Goal: Task Accomplishment & Management: Use online tool/utility

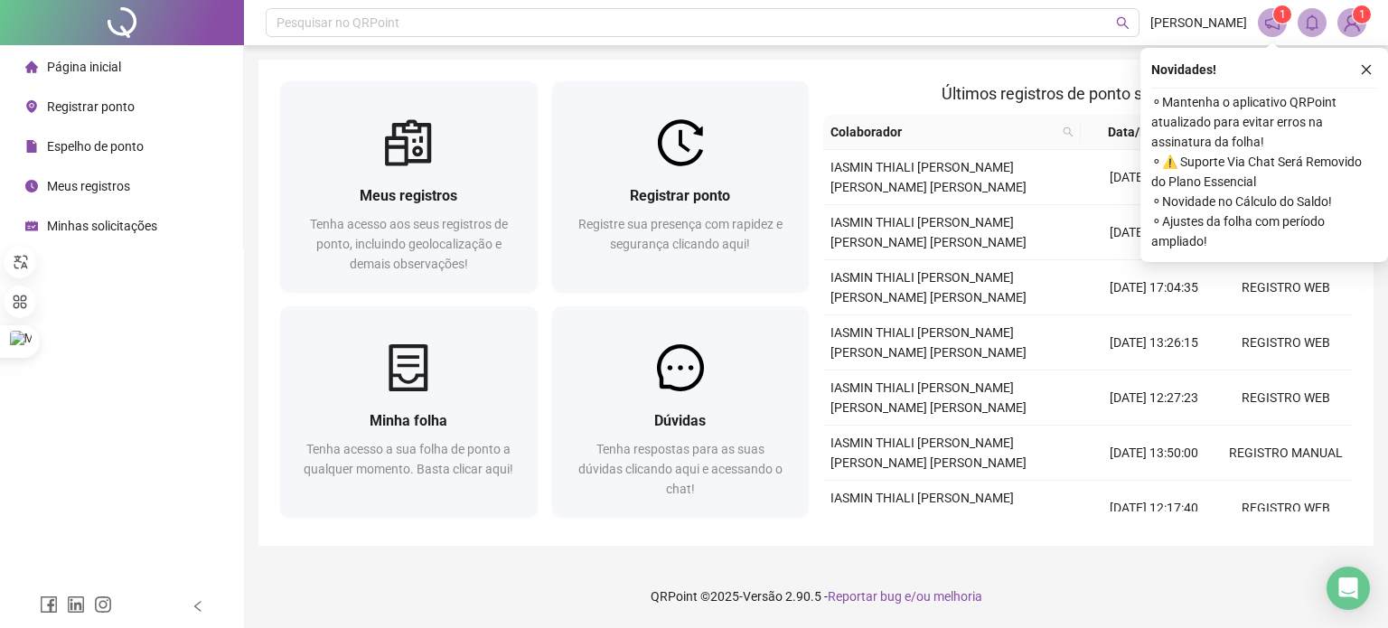
click at [79, 101] on span "Registrar ponto" at bounding box center [91, 106] width 88 height 14
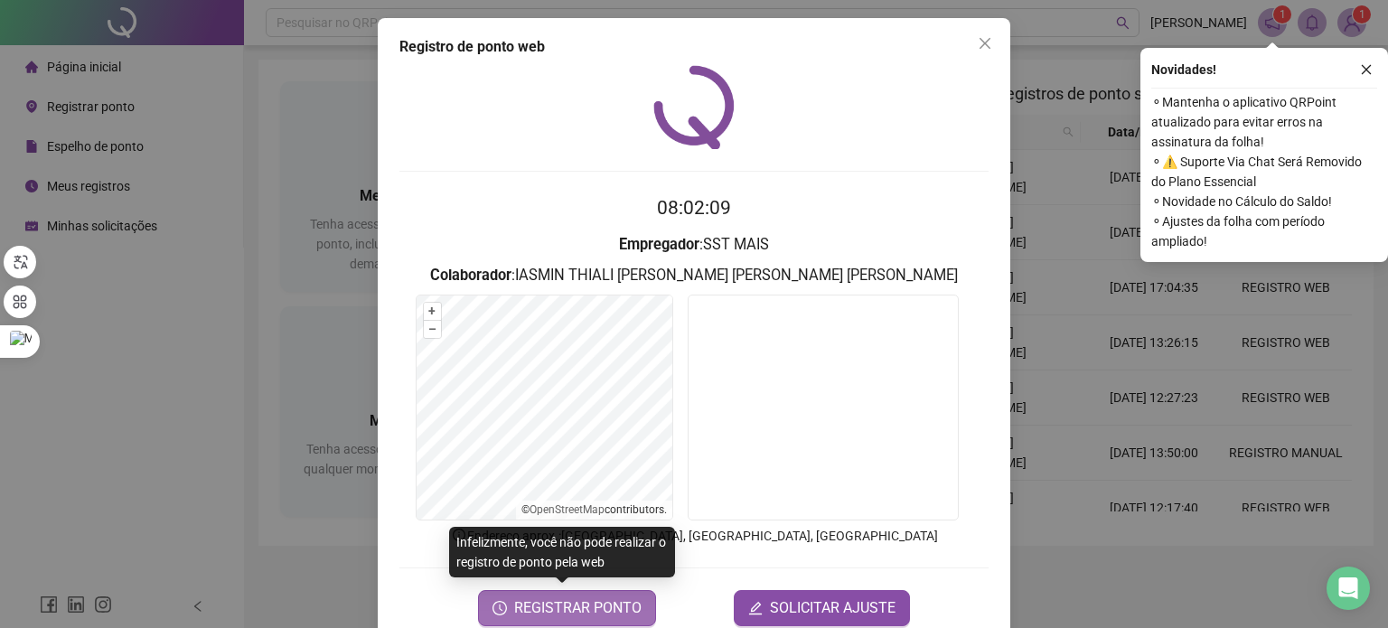
click at [597, 605] on span "REGISTRAR PONTO" at bounding box center [577, 608] width 127 height 22
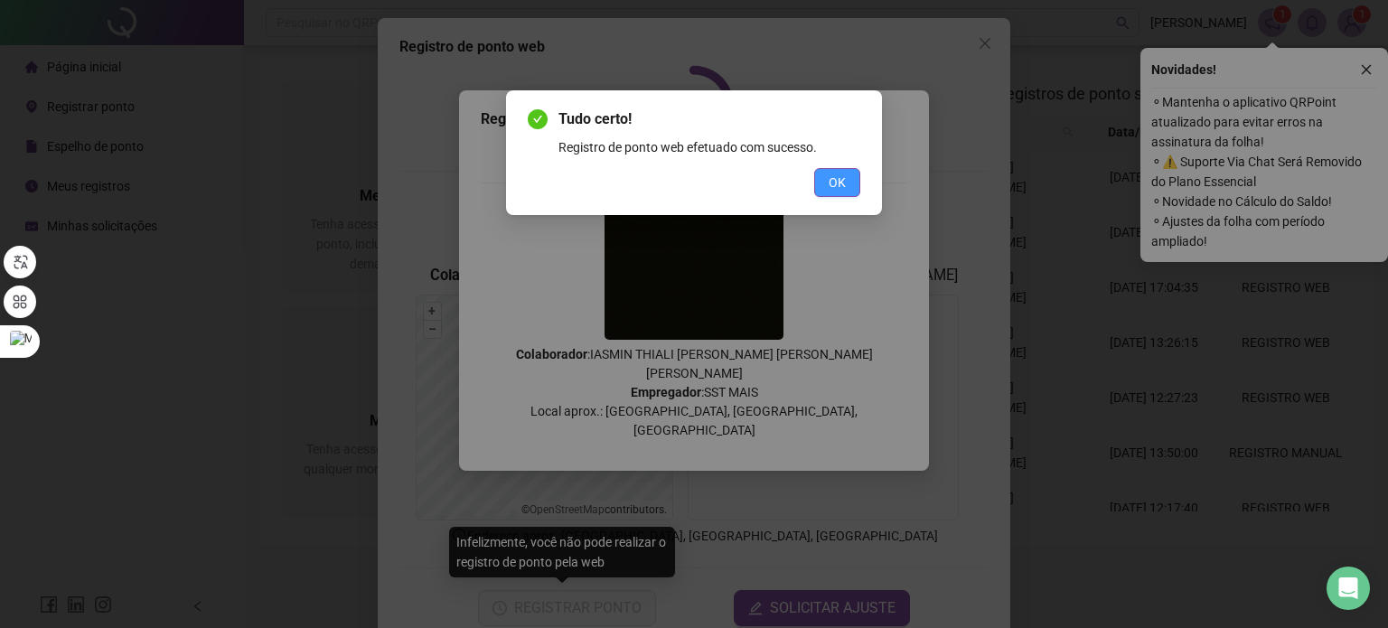
click at [846, 173] on button "OK" at bounding box center [837, 182] width 46 height 29
